Goal: Information Seeking & Learning: Learn about a topic

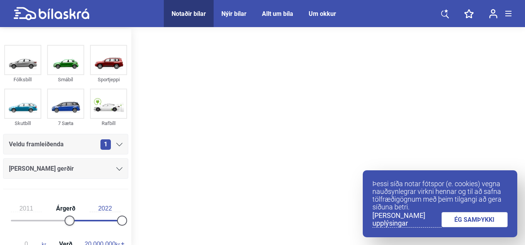
type input "2012"
drag, startPoint x: 10, startPoint y: 196, endPoint x: 70, endPoint y: 216, distance: 63.2
click at [70, 216] on div at bounding box center [75, 220] width 10 height 10
type input "2013"
drag, startPoint x: 118, startPoint y: 221, endPoint x: 59, endPoint y: 228, distance: 59.5
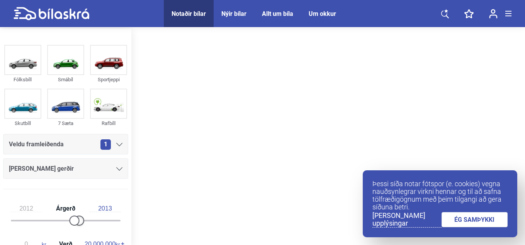
click at [59, 228] on div "2012 Árgerð 2013" at bounding box center [65, 213] width 125 height 36
click at [444, 15] on icon at bounding box center [445, 14] width 8 height 10
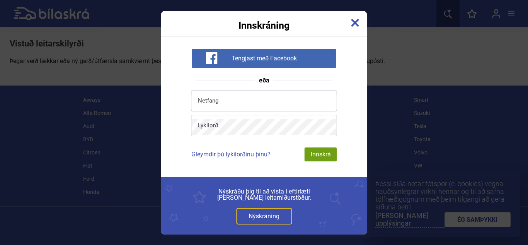
click at [353, 20] on img at bounding box center [355, 23] width 9 height 9
